Goal: Transaction & Acquisition: Purchase product/service

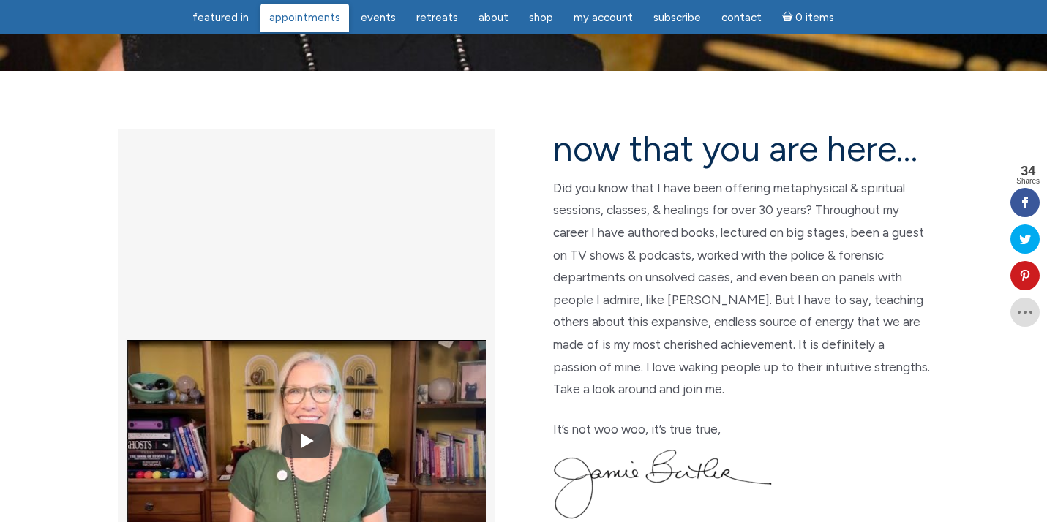
scroll to position [330, 0]
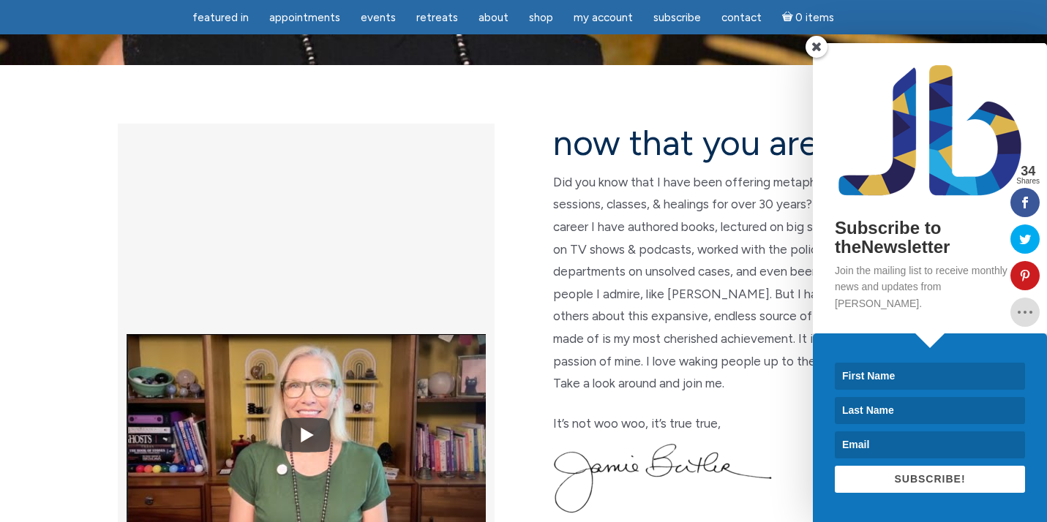
click at [853, 375] on input at bounding box center [930, 376] width 190 height 27
type input "[PERSON_NAME]"
type input "[EMAIL_ADDRESS][DOMAIN_NAME]"
click at [921, 475] on span "SUBSCRIBE!" at bounding box center [929, 479] width 71 height 12
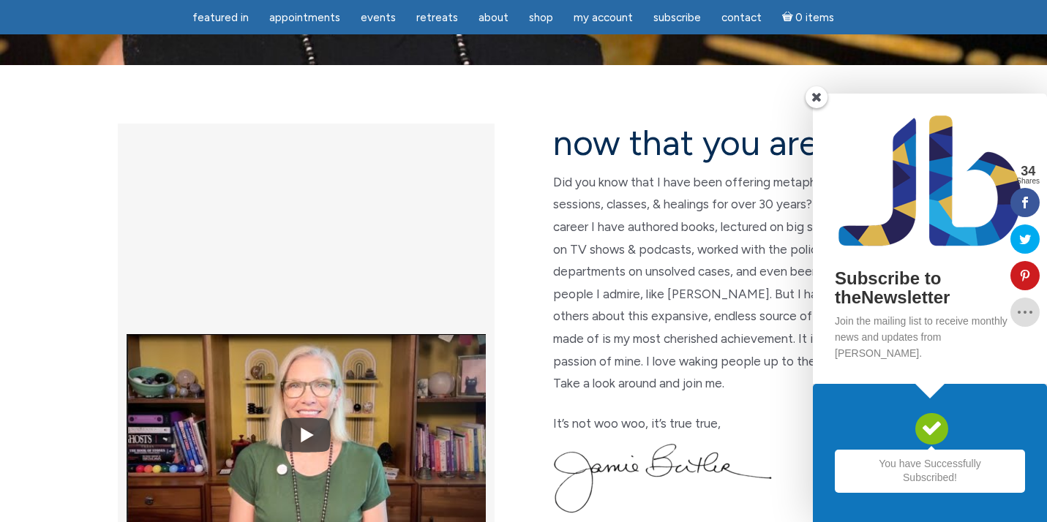
click at [815, 108] on span at bounding box center [817, 97] width 22 height 22
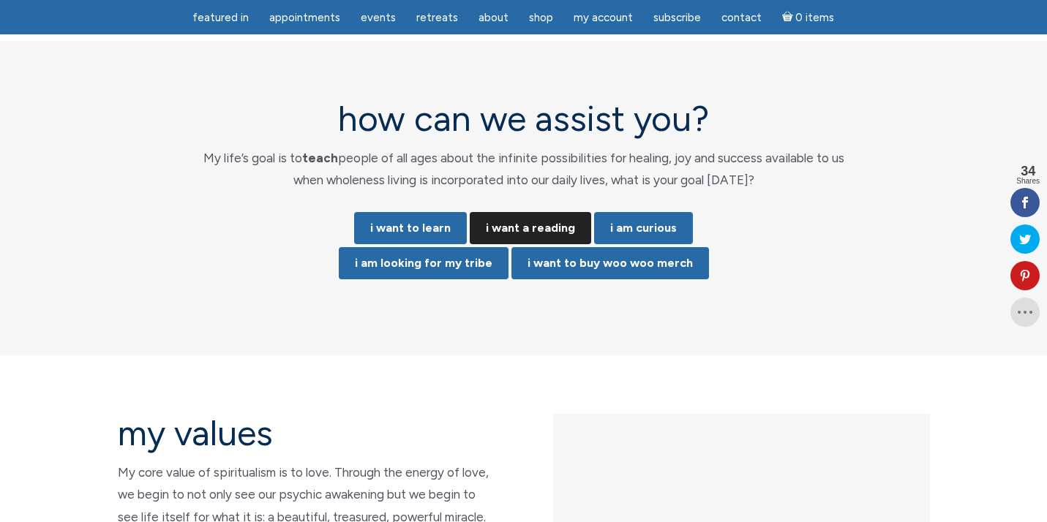
scroll to position [3021, 0]
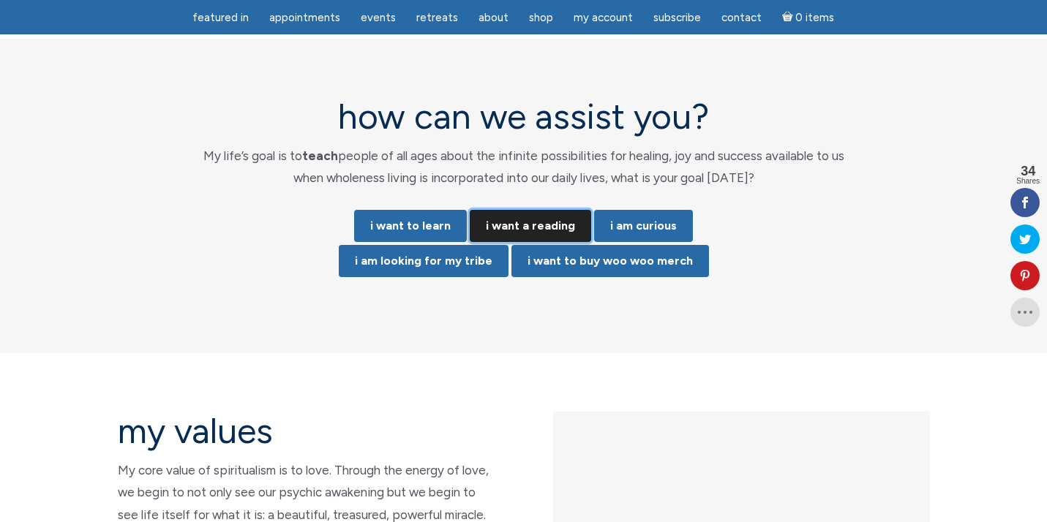
click at [516, 210] on link "i want a reading" at bounding box center [530, 226] width 121 height 32
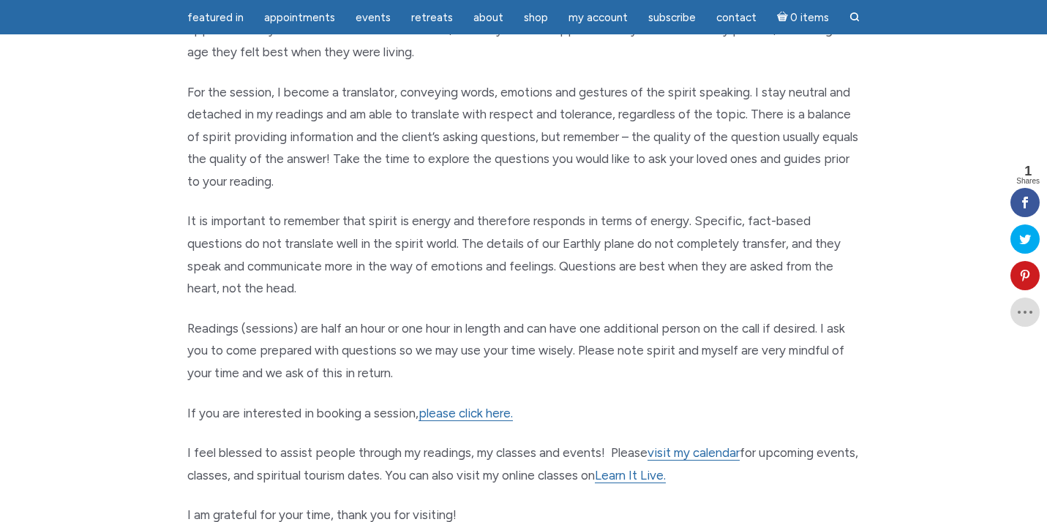
scroll to position [544, 0]
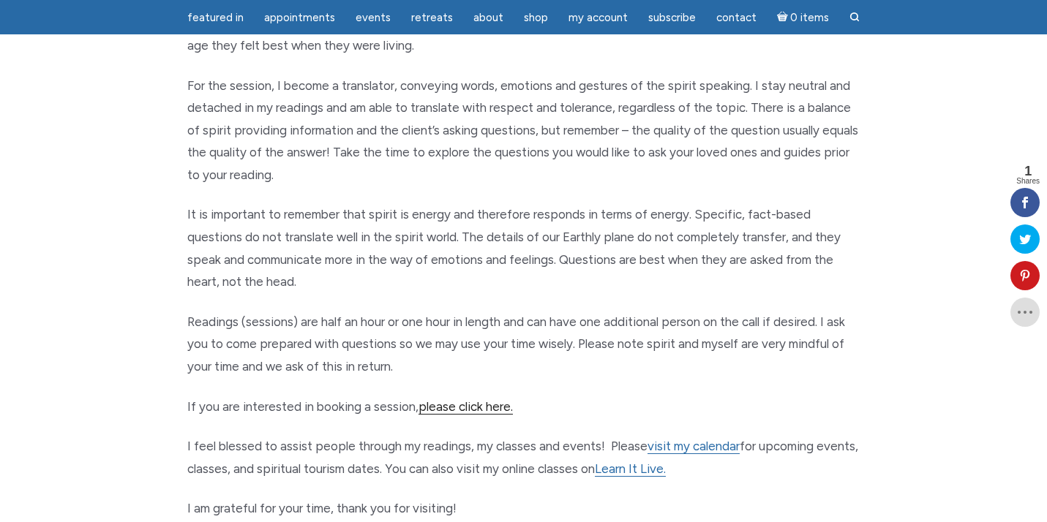
click at [455, 404] on link "please click here." at bounding box center [466, 406] width 94 height 15
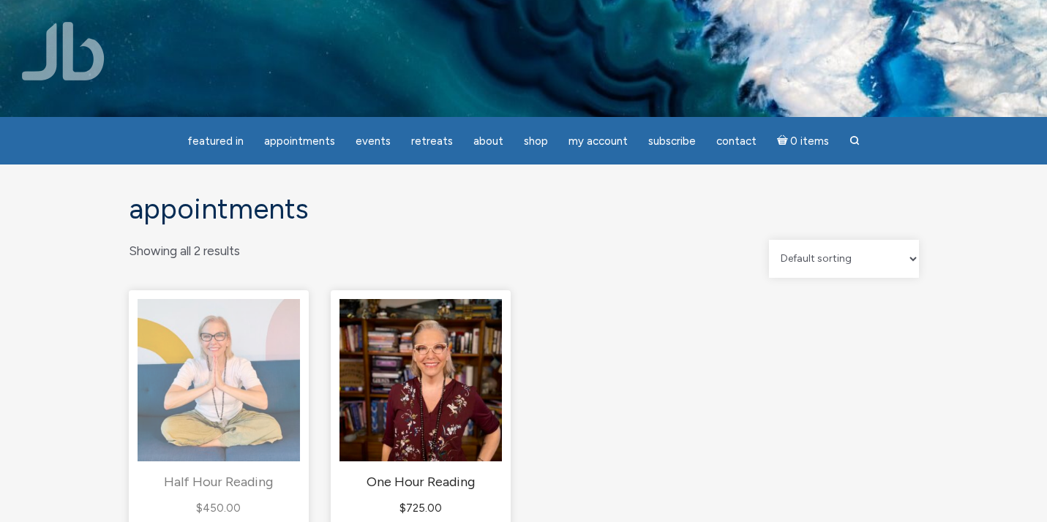
click at [219, 391] on img "main" at bounding box center [219, 380] width 162 height 162
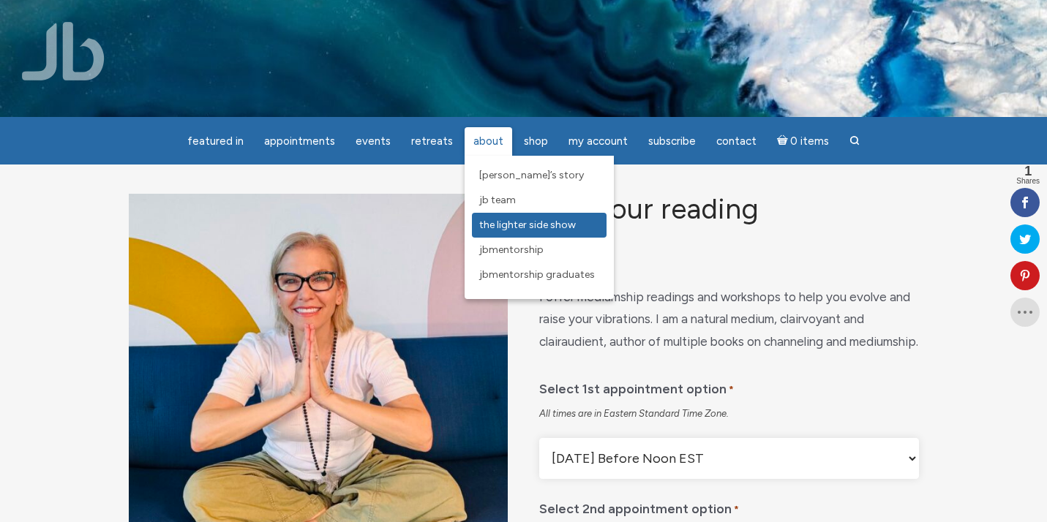
click at [497, 219] on span "The Lighter Side Show" at bounding box center [527, 225] width 97 height 12
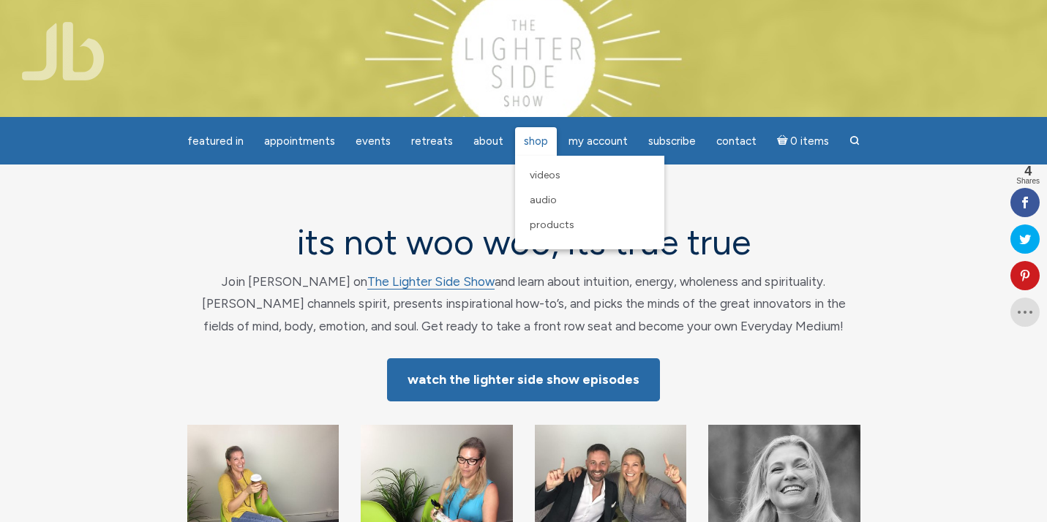
click at [532, 140] on span "Shop" at bounding box center [536, 141] width 24 height 13
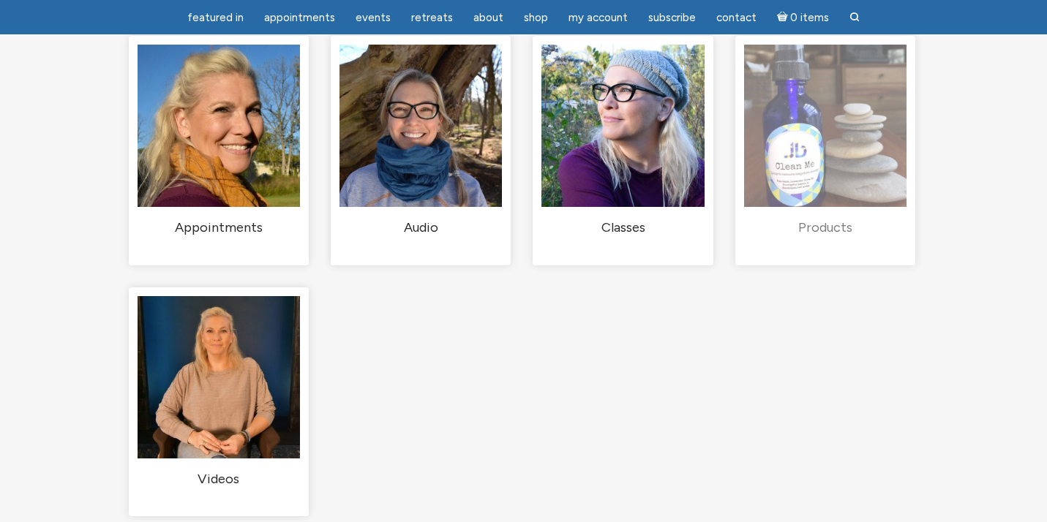
scroll to position [154, 0]
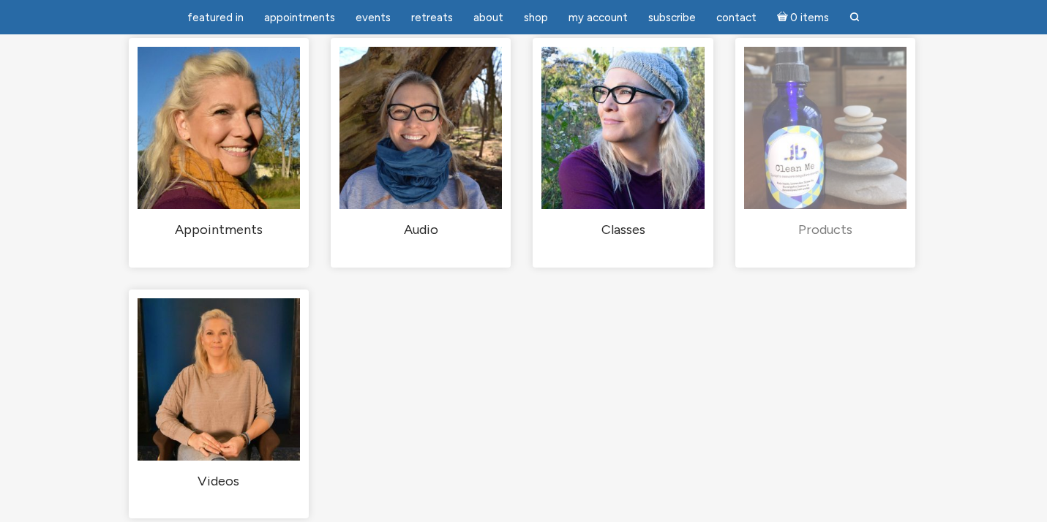
click at [836, 237] on h2 "Products (5)" at bounding box center [825, 231] width 162 height 18
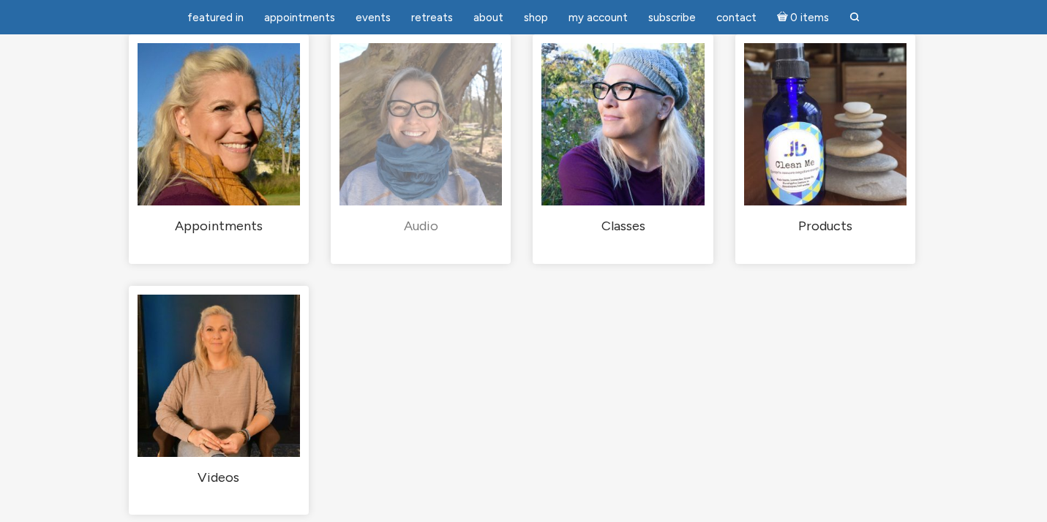
click at [421, 236] on h2 "Audio (36)" at bounding box center [420, 227] width 162 height 18
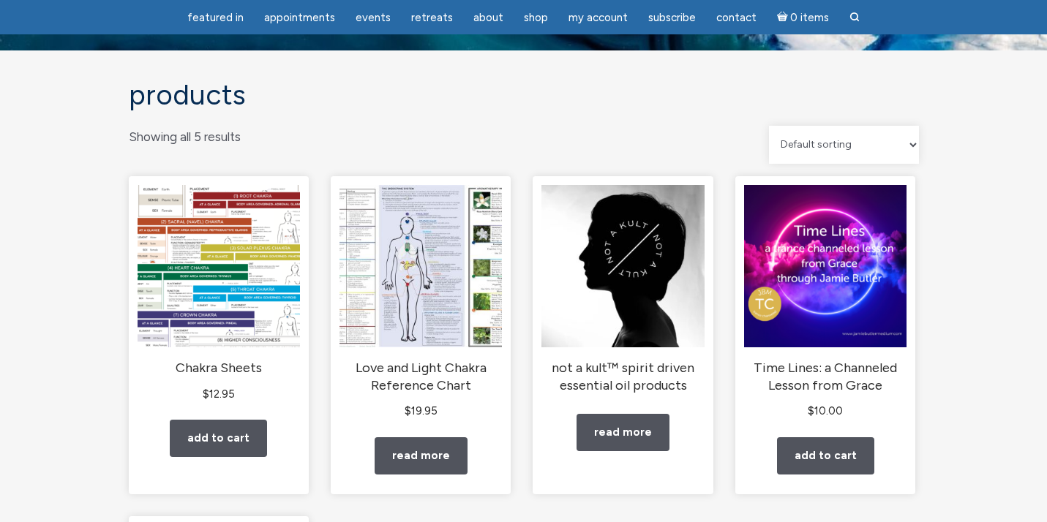
scroll to position [67, 0]
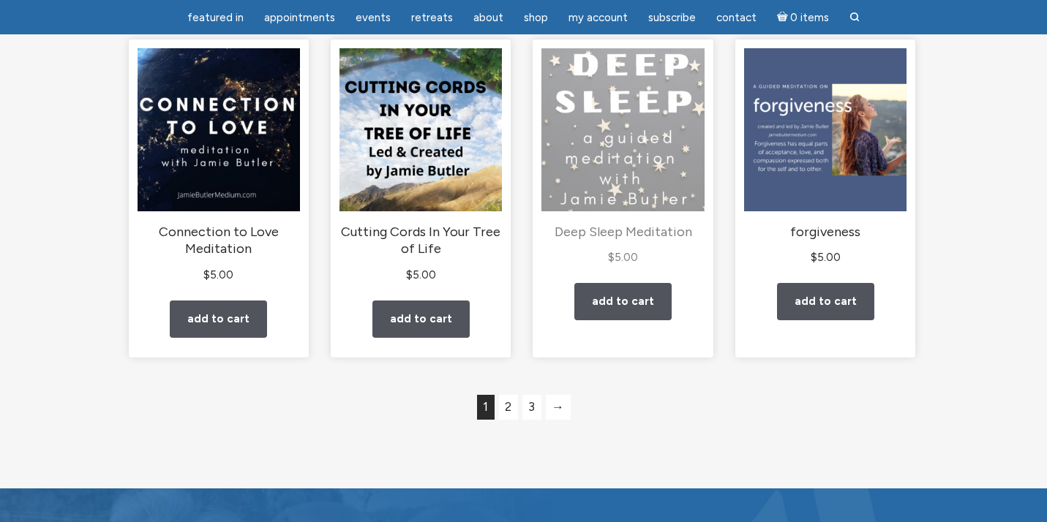
scroll to position [1241, 0]
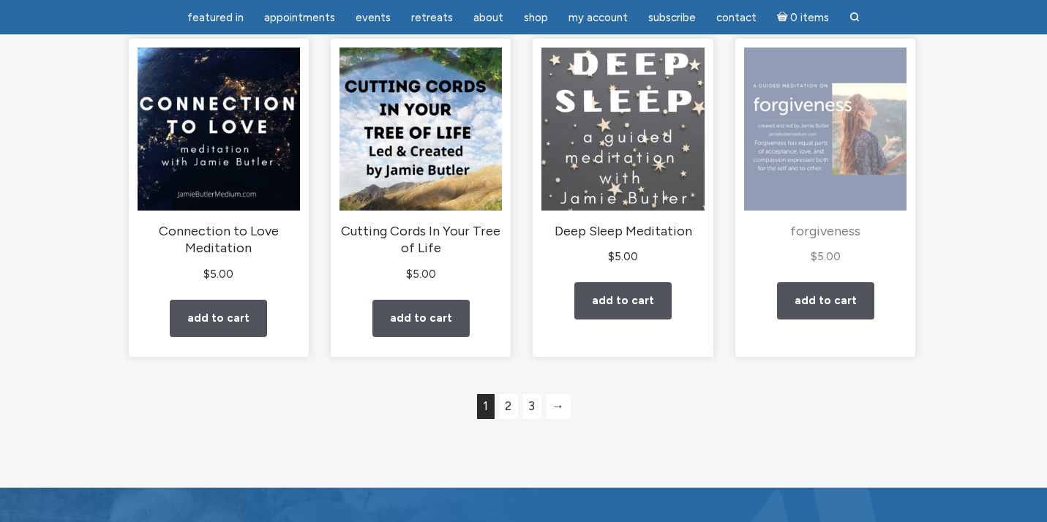
click at [787, 160] on img "main" at bounding box center [825, 129] width 162 height 162
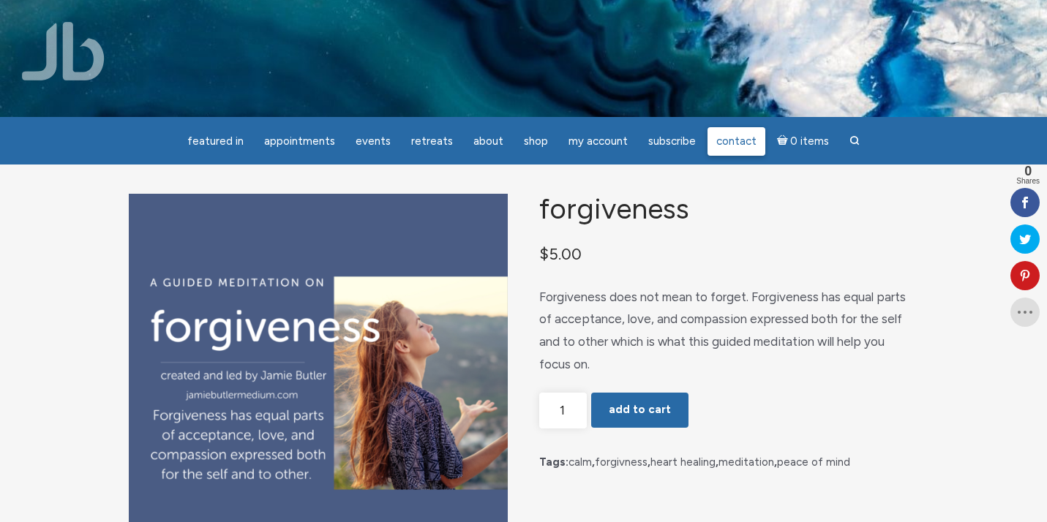
click at [736, 135] on span "Contact" at bounding box center [736, 141] width 40 height 13
